Goal: Check status: Check status

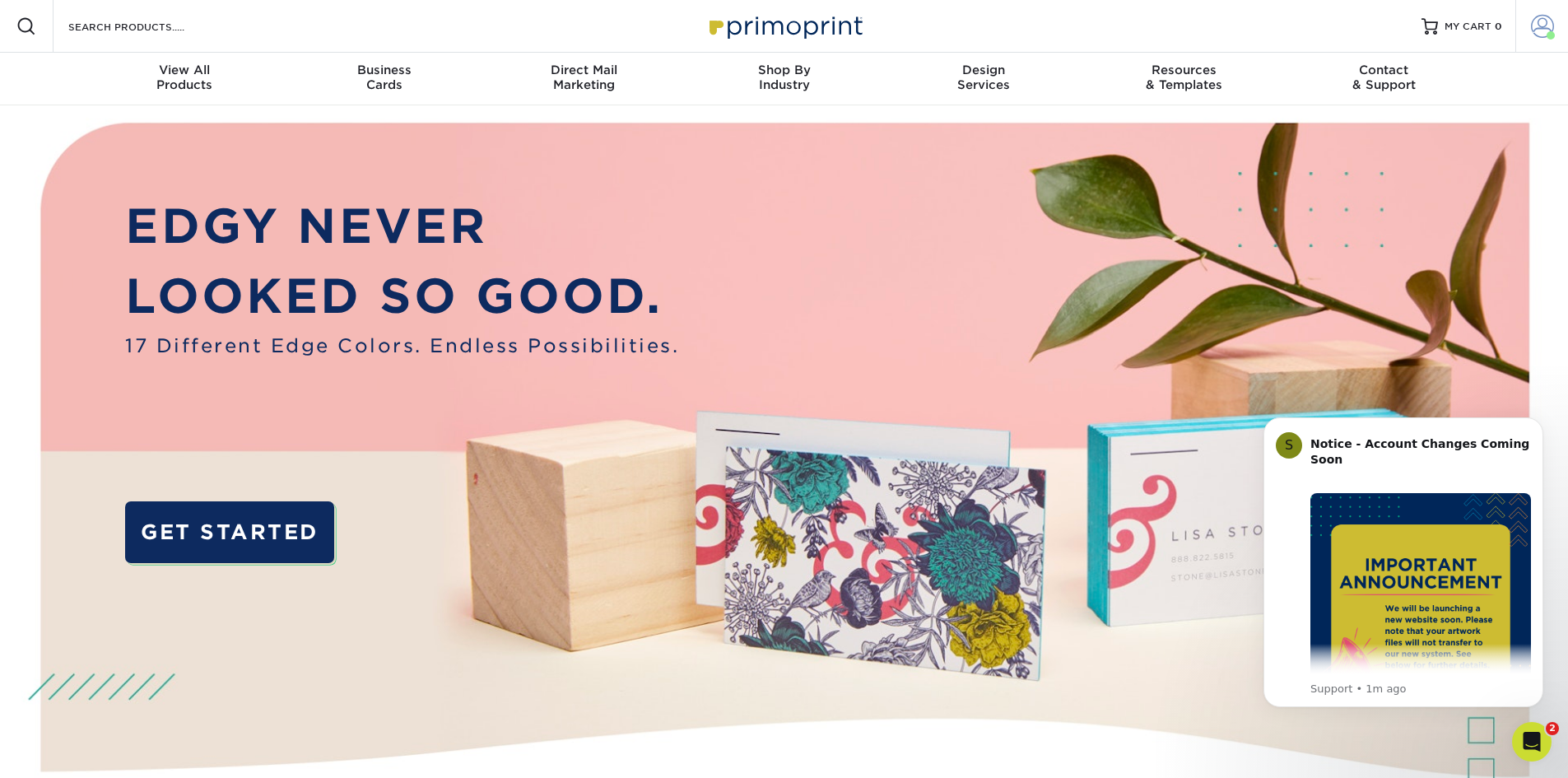
click at [1543, 27] on span at bounding box center [1542, 26] width 23 height 23
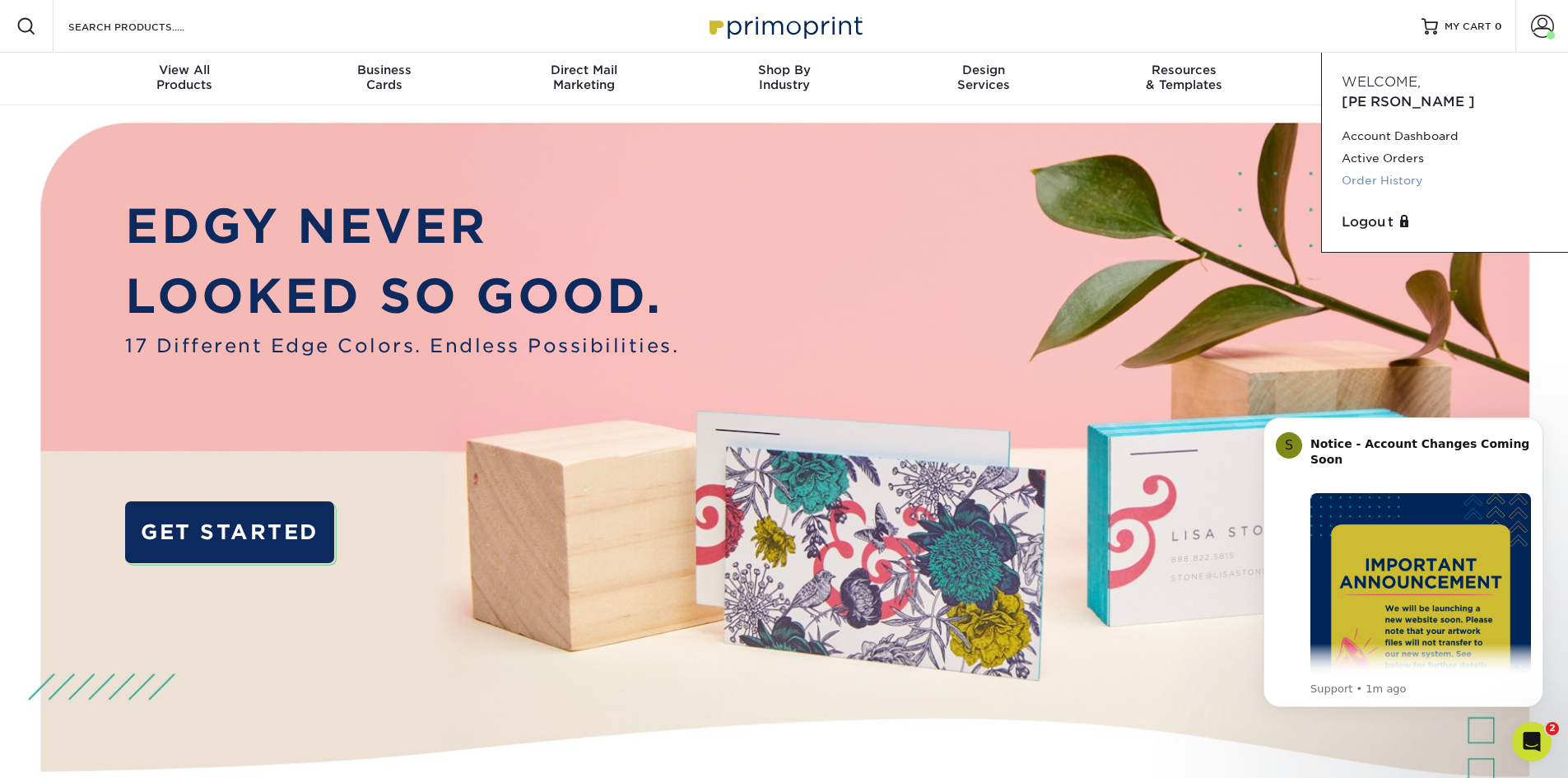
click at [1397, 170] on link "Order History" at bounding box center [1445, 181] width 207 height 22
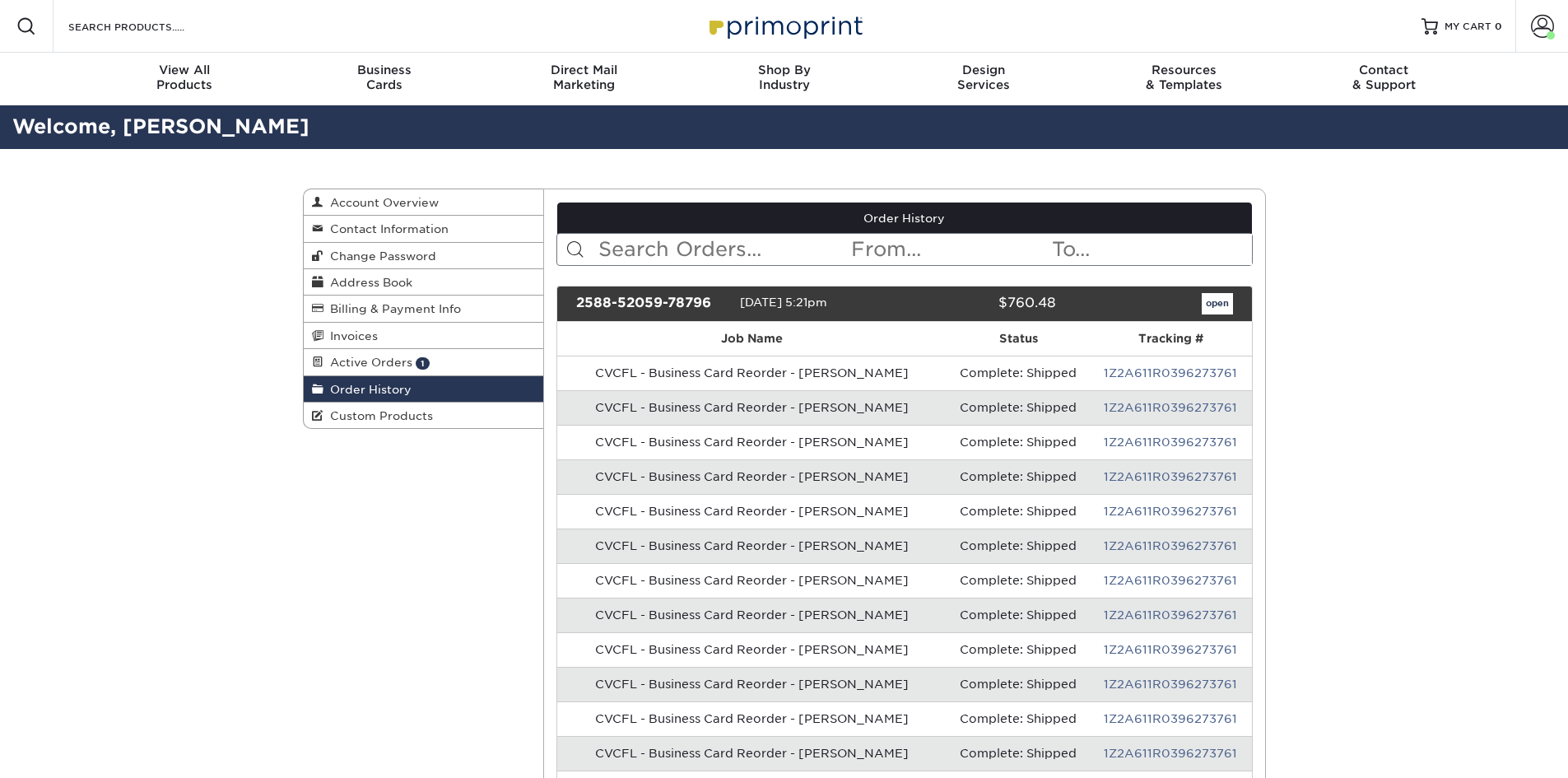
click at [676, 249] on input "text" at bounding box center [724, 249] width 253 height 31
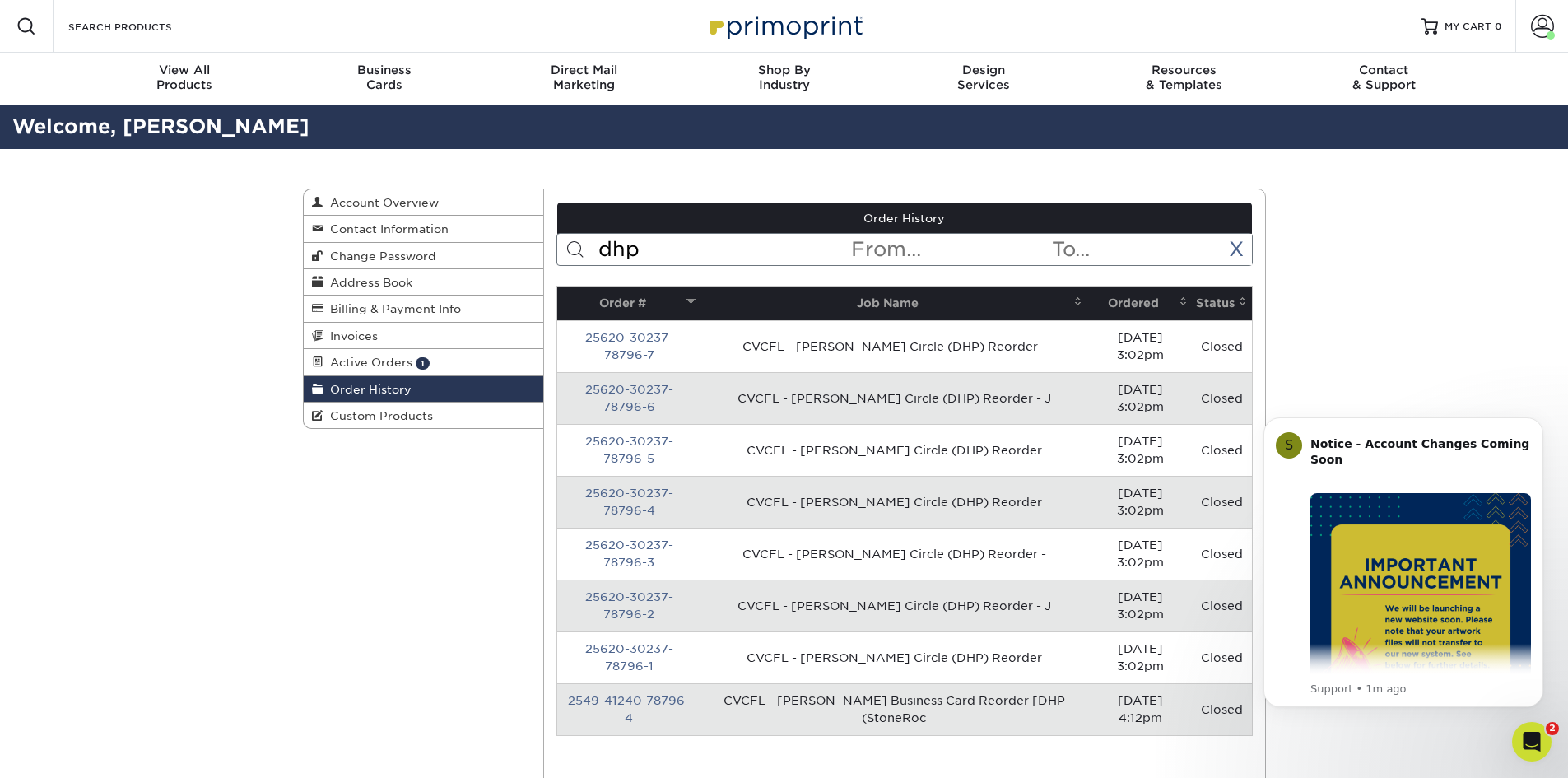
type input "dhp"
